Goal: Find specific page/section: Find specific page/section

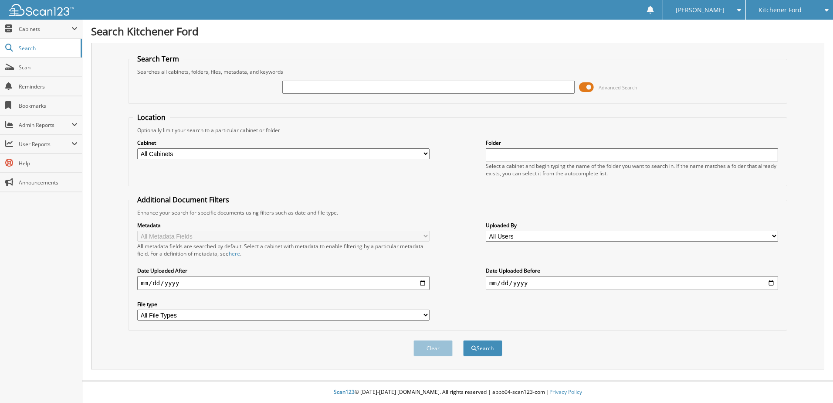
click at [334, 83] on input "text" at bounding box center [428, 87] width 292 height 13
type input "25B3280"
click at [463, 340] on button "Search" at bounding box center [482, 348] width 39 height 16
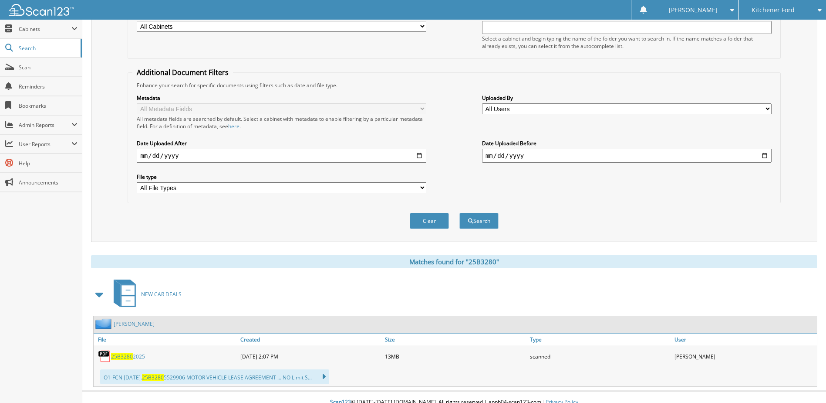
scroll to position [138, 0]
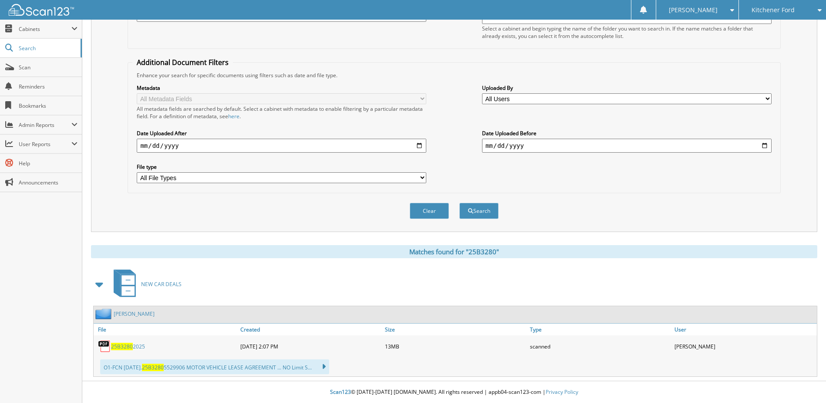
click at [119, 345] on span "25B3280" at bounding box center [122, 345] width 22 height 7
click at [122, 347] on span "25B3280" at bounding box center [122, 345] width 22 height 7
click at [128, 345] on span "25B3280" at bounding box center [122, 345] width 22 height 7
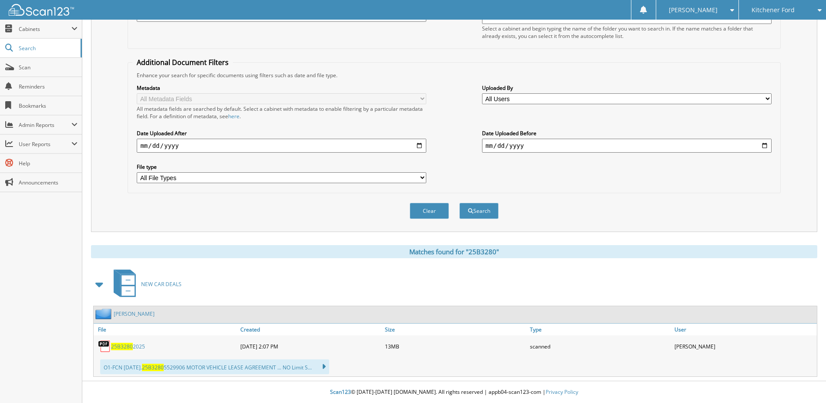
click at [128, 345] on span "25B3280" at bounding box center [122, 345] width 22 height 7
click at [138, 344] on link "25B3280 2025" at bounding box center [128, 345] width 34 height 7
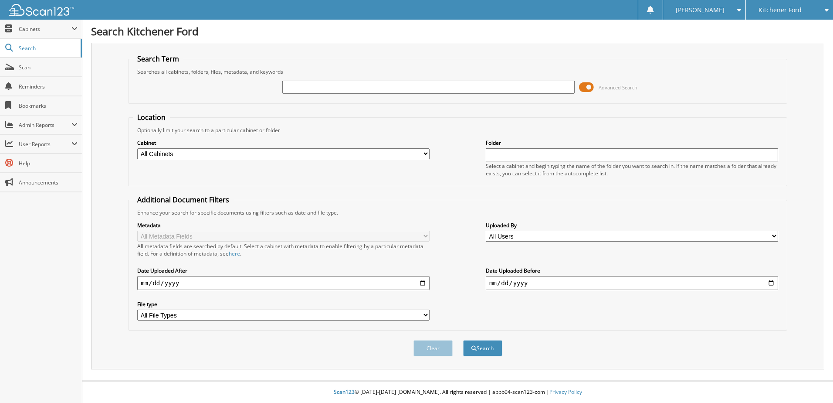
click at [328, 88] on input "text" at bounding box center [428, 87] width 292 height 13
type input "25B3280"
click at [463, 340] on button "Search" at bounding box center [482, 348] width 39 height 16
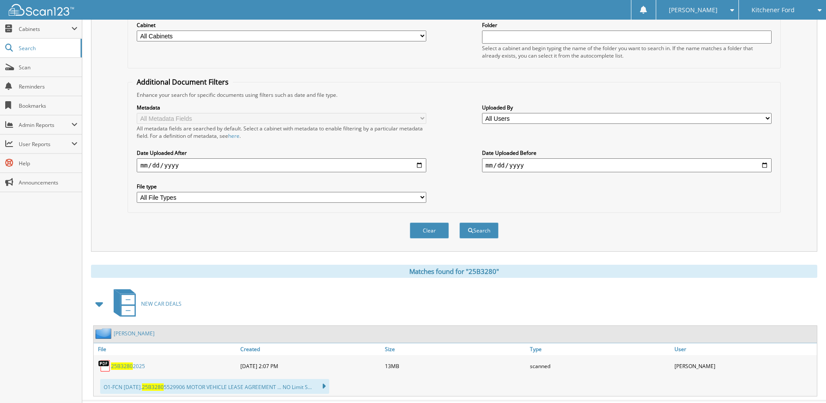
scroll to position [138, 0]
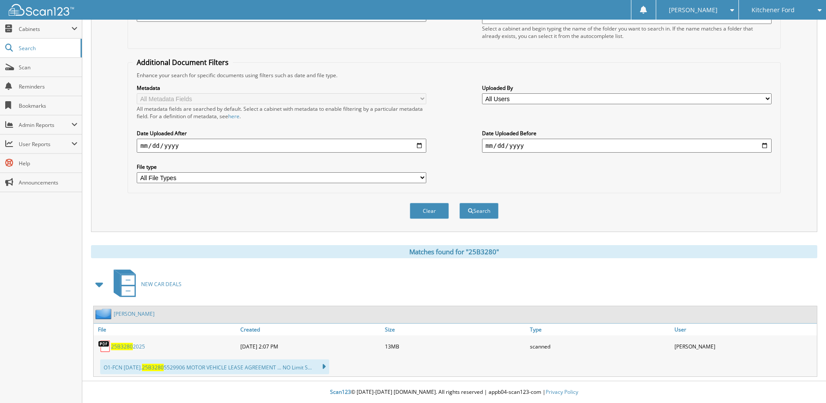
click at [120, 347] on span "25B3280" at bounding box center [122, 345] width 22 height 7
click at [35, 146] on span "User Reports" at bounding box center [45, 143] width 53 height 7
click at [30, 183] on span "All Recent Activity" at bounding box center [46, 182] width 64 height 8
